Goal: Find specific page/section: Find specific page/section

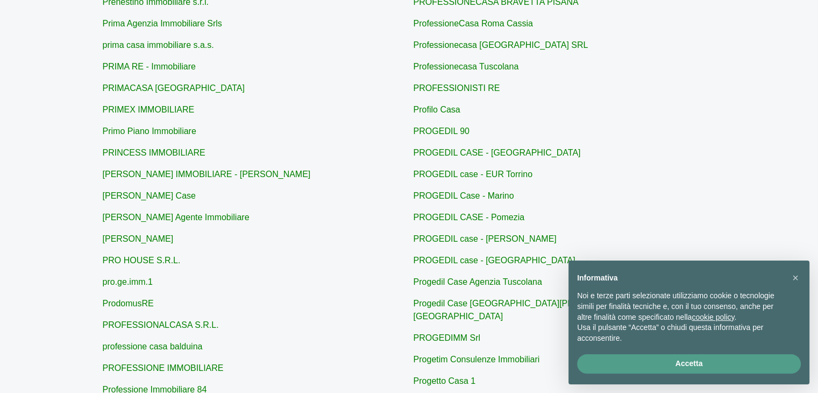
scroll to position [269, 0]
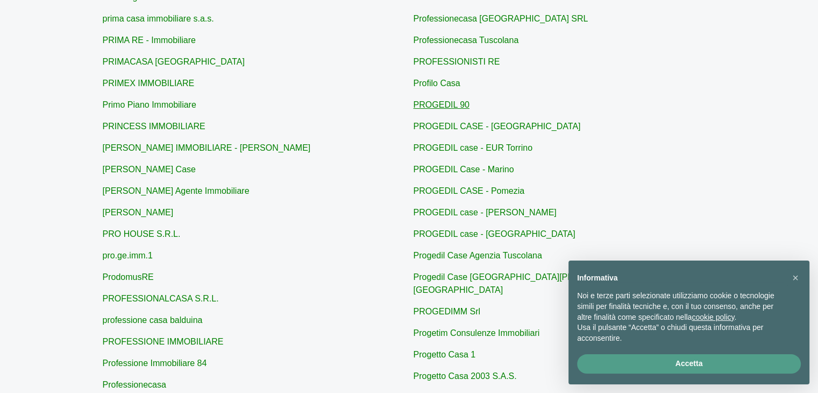
click at [447, 104] on link "PROGEDIL 90" at bounding box center [442, 104] width 56 height 9
type input "PROGEDIL 90"
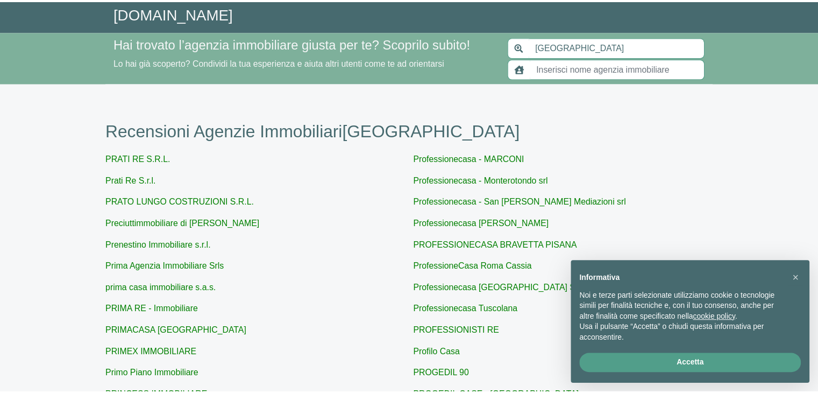
scroll to position [269, 0]
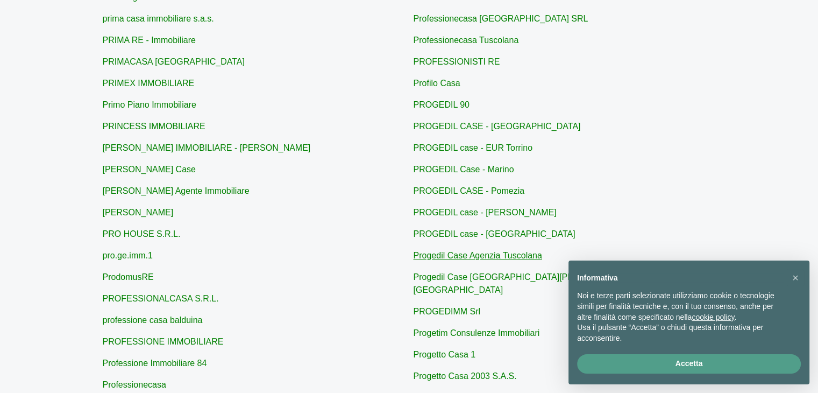
click at [493, 257] on link "Progedil Case Agenzia Tuscolana" at bounding box center [478, 255] width 129 height 9
type input "Progedil Case Agenzia Tuscolana"
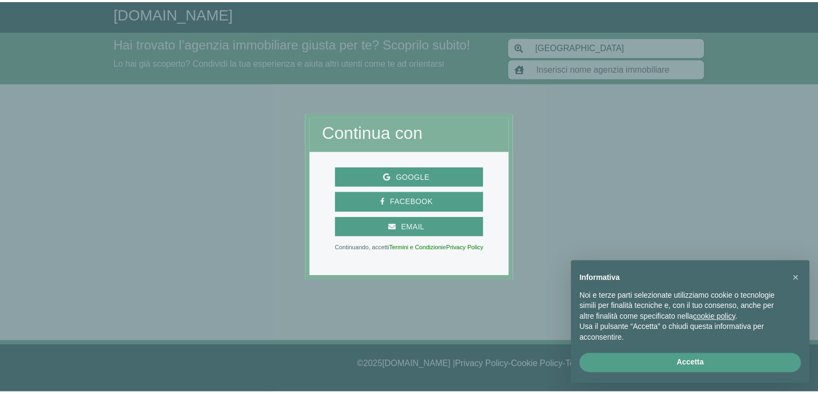
scroll to position [269, 0]
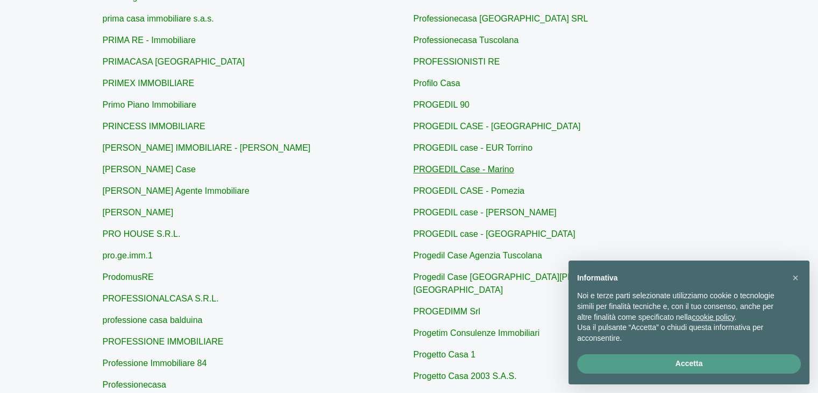
click at [486, 168] on link "PROGEDIL Case - Marino" at bounding box center [464, 169] width 101 height 9
type input "PROGEDIL Case - Marino"
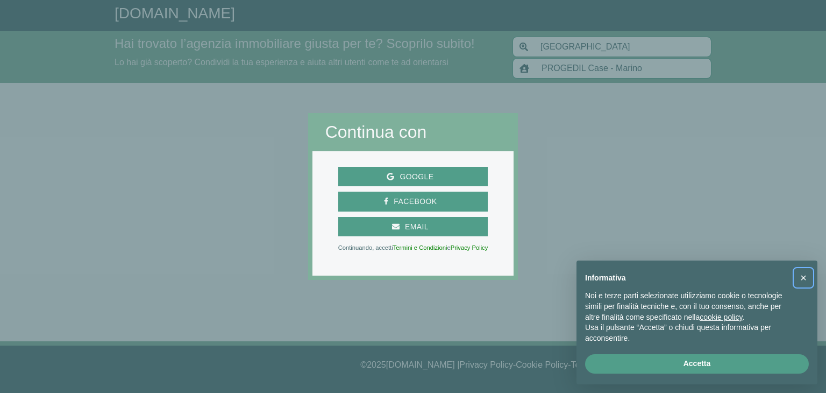
click at [804, 278] on span "×" at bounding box center [804, 278] width 6 height 12
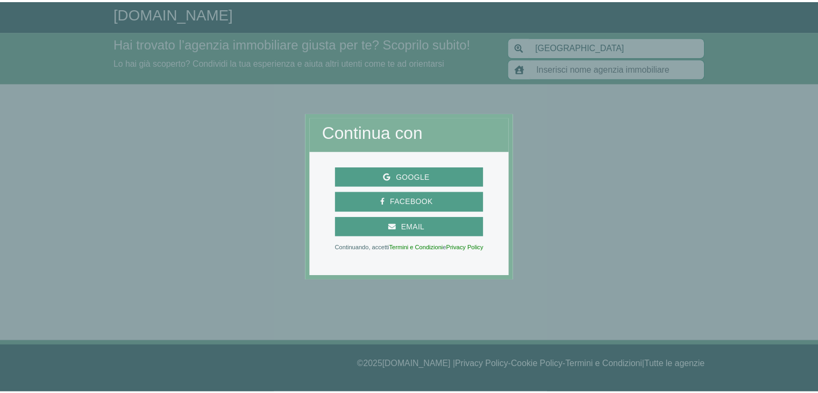
scroll to position [269, 0]
